Goal: Transaction & Acquisition: Purchase product/service

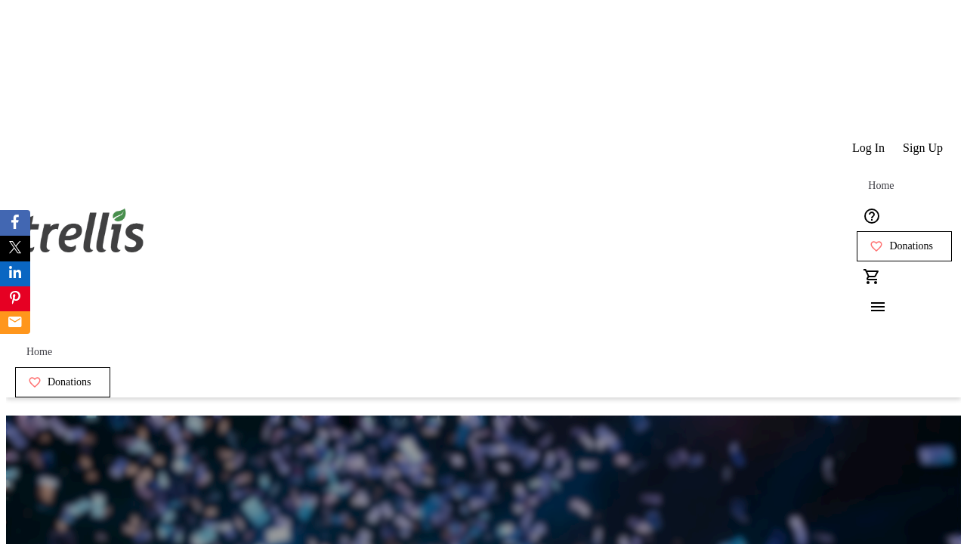
click at [924, 141] on span "Sign Up" at bounding box center [923, 148] width 40 height 14
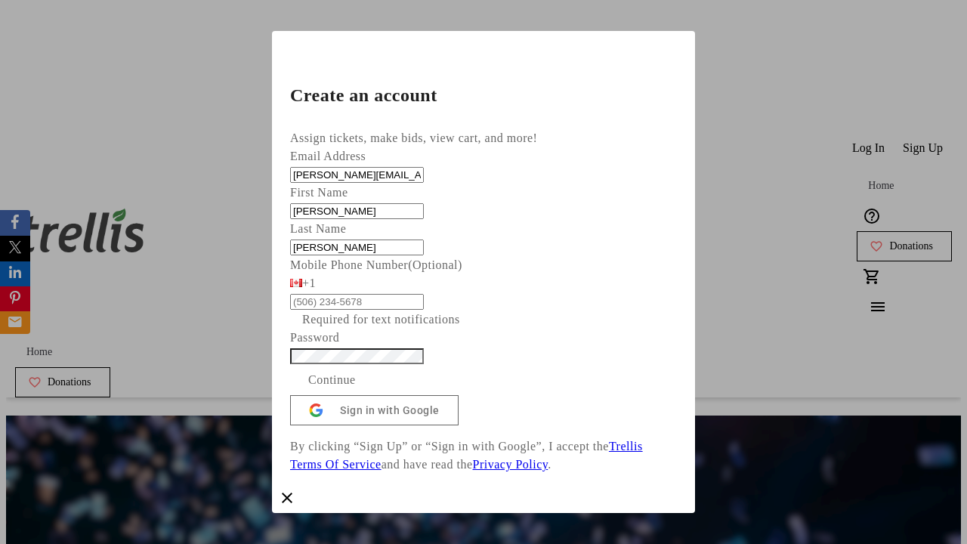
click at [356, 389] on span "Continue" at bounding box center [332, 380] width 48 height 18
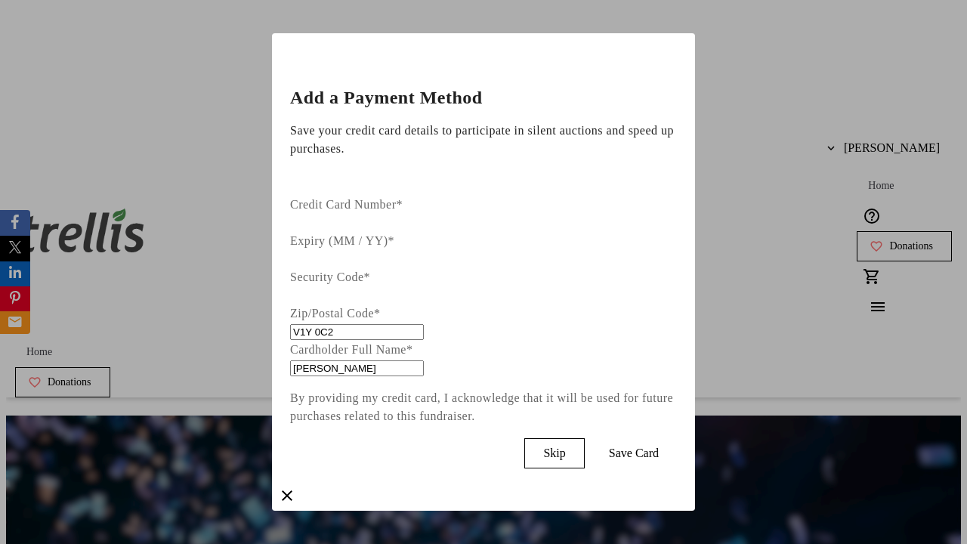
type input "V1Y 0C2"
click at [659, 447] on span "Save Card" at bounding box center [634, 454] width 50 height 14
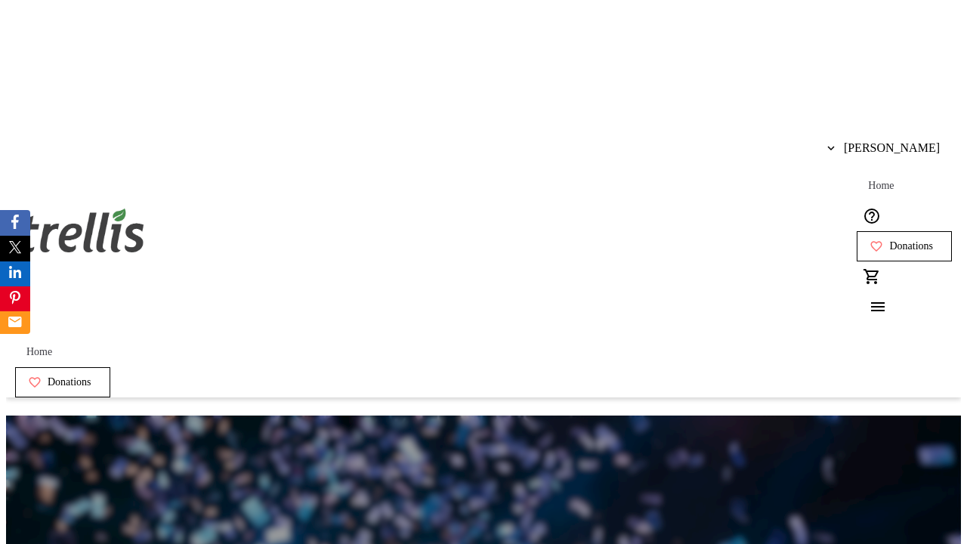
click at [890, 240] on span "Donations" at bounding box center [912, 246] width 44 height 12
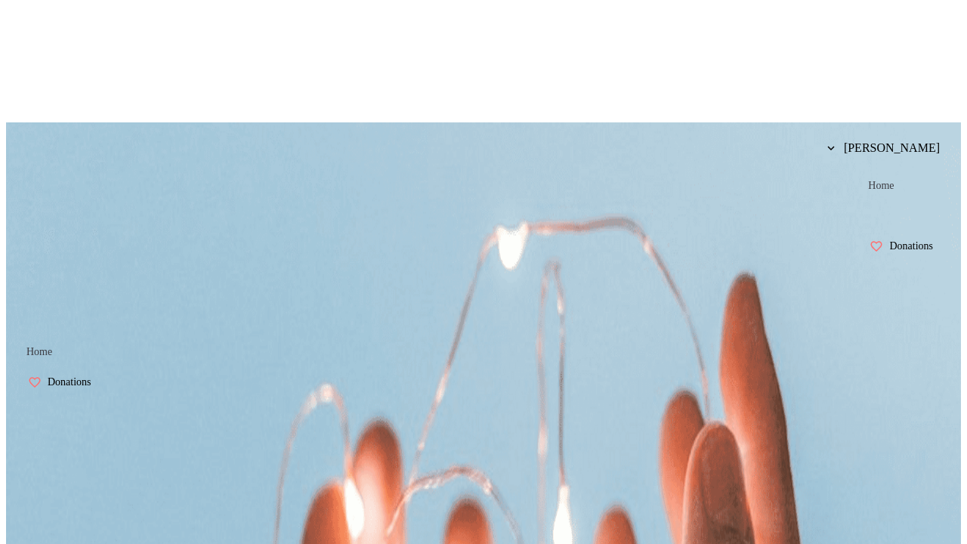
select select "CA"
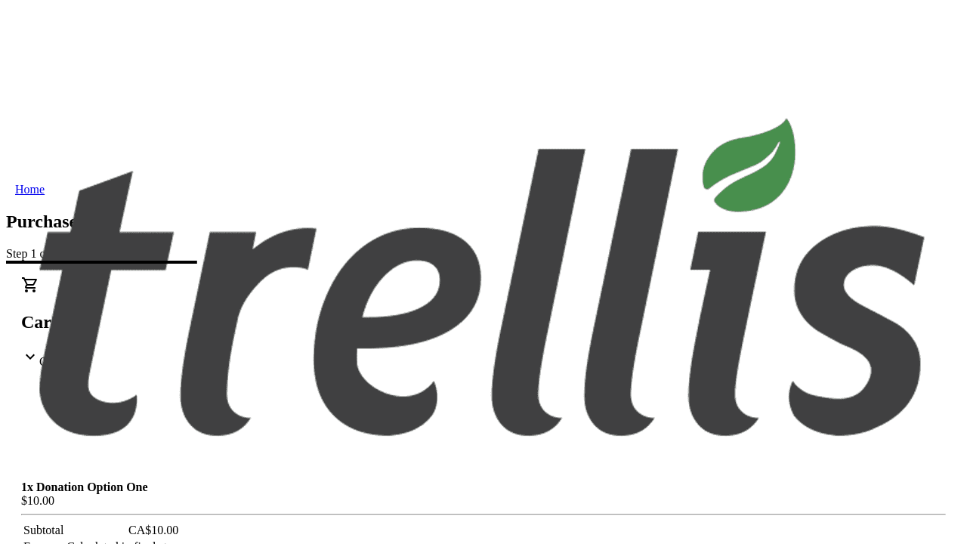
type input "[STREET_ADDRESS][PERSON_NAME]"
type input "Kelowna"
select select "BC"
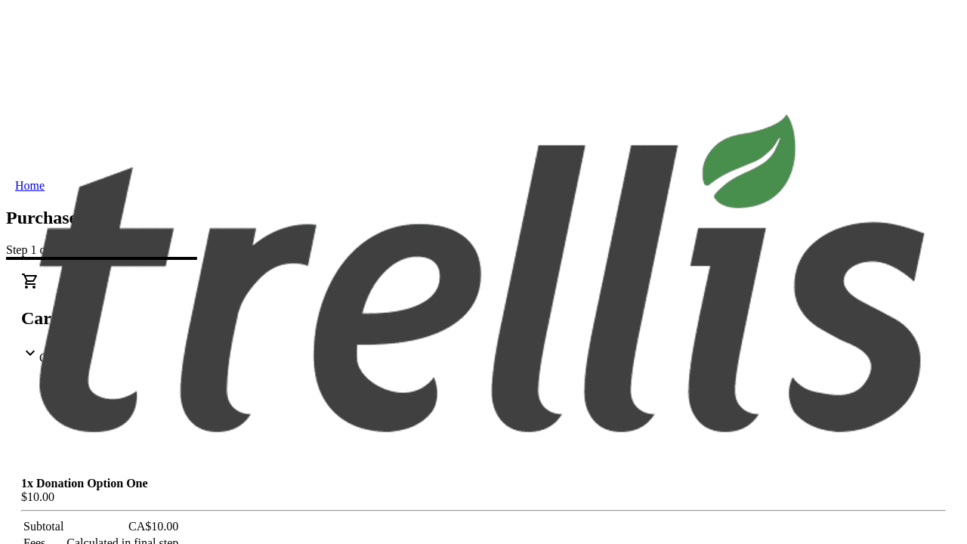
type input "Kelowna"
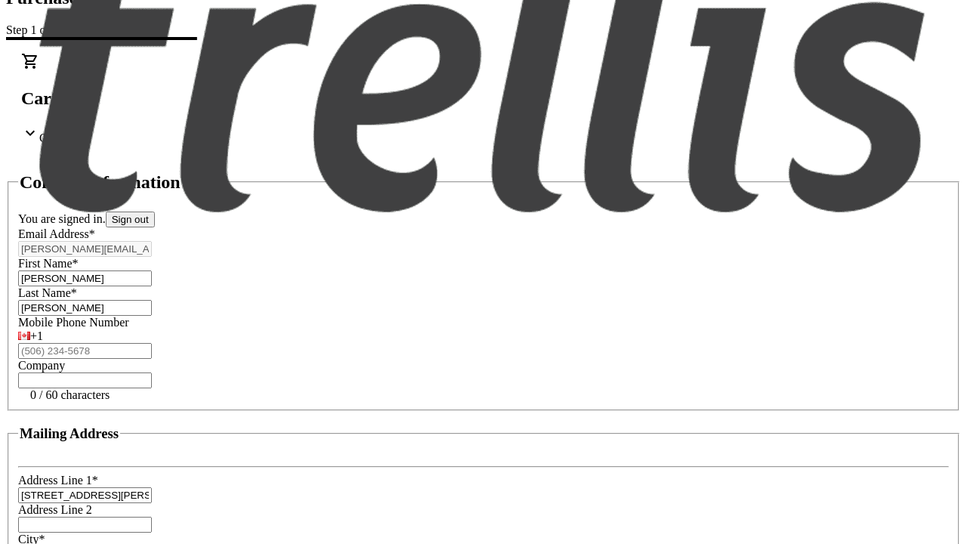
type input "V1Y 0C2"
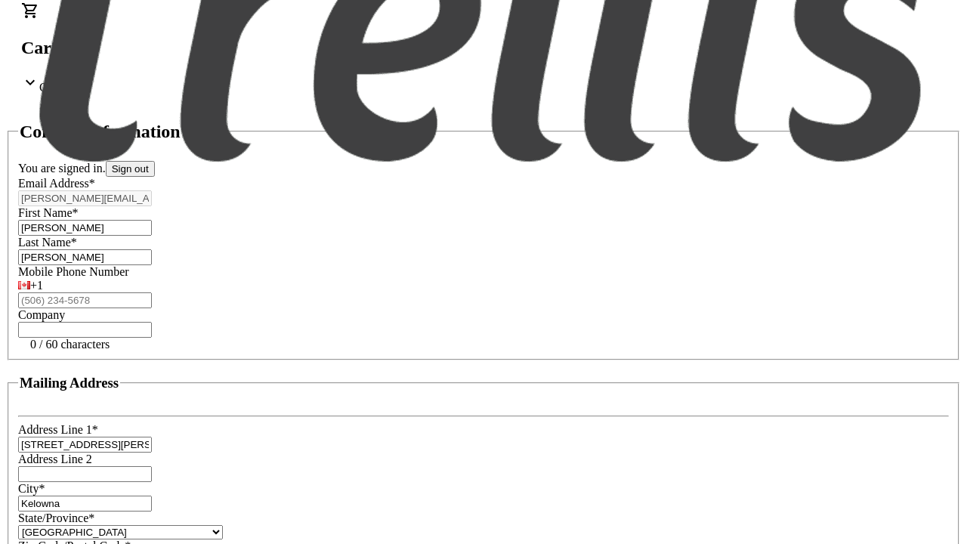
scroll to position [288, 0]
